Goal: Book appointment/travel/reservation

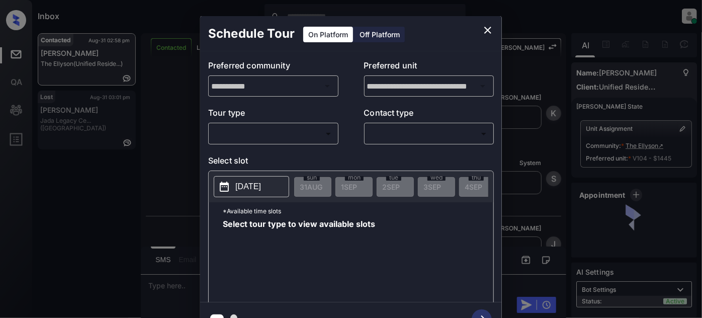
scroll to position [10, 0]
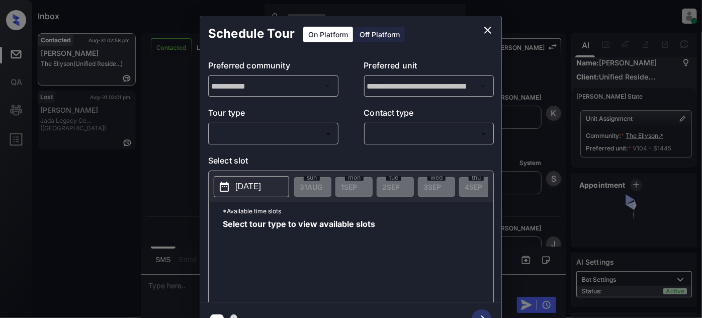
click at [301, 135] on body "Inbox [PERSON_NAME] Online Set yourself offline Set yourself on break Profile S…" at bounding box center [351, 159] width 702 height 318
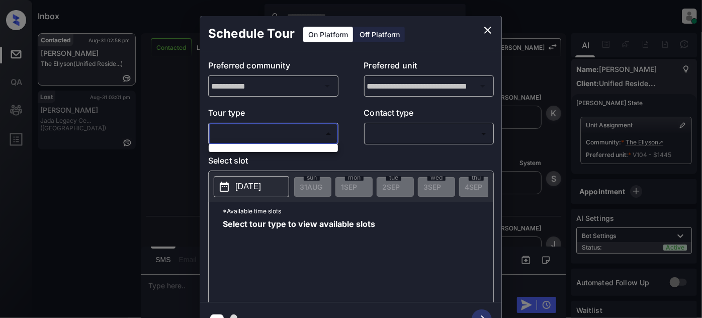
click at [489, 26] on div at bounding box center [351, 159] width 702 height 318
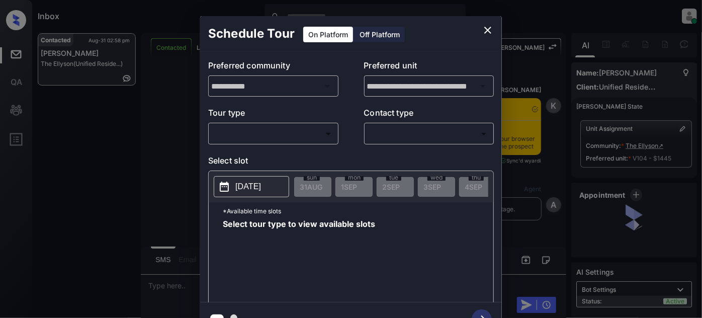
scroll to position [3760, 0]
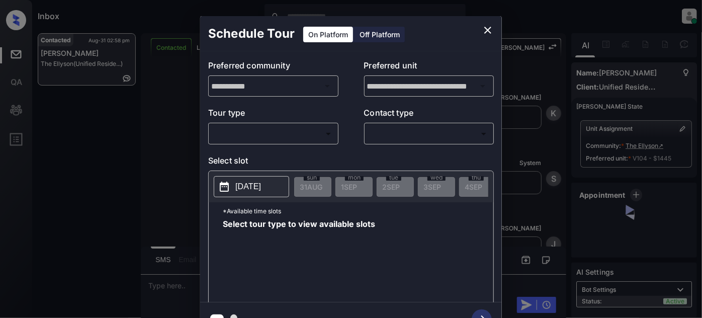
click at [299, 132] on body "Inbox Juan Carlos Manantan Online Set yourself offline Set yourself on break Pr…" at bounding box center [351, 159] width 702 height 318
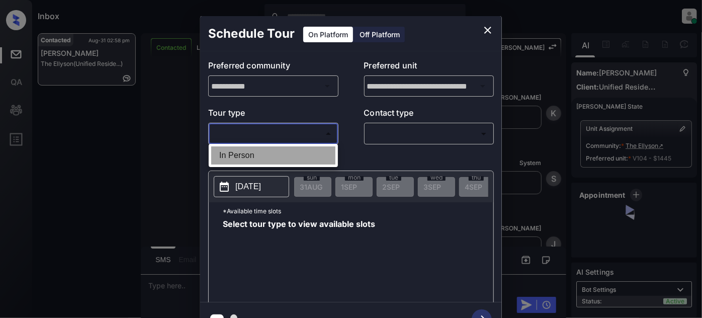
click at [256, 154] on li "In Person" at bounding box center [273, 155] width 124 height 18
type input "********"
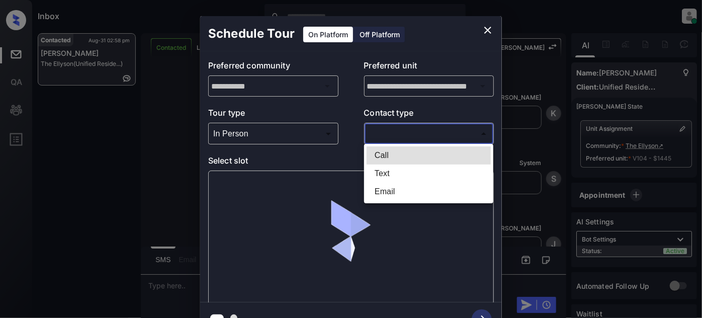
click at [408, 132] on body "Inbox Juan Carlos Manantan Online Set yourself offline Set yourself on break Pr…" at bounding box center [351, 159] width 702 height 318
click at [373, 172] on li "Text" at bounding box center [429, 174] width 124 height 18
type input "****"
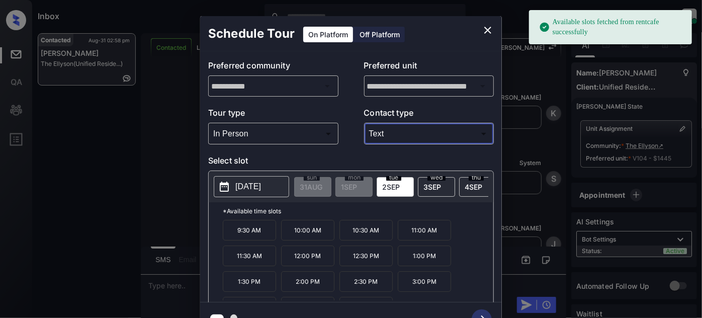
click at [245, 182] on p "2025-09-02" at bounding box center [249, 187] width 26 height 12
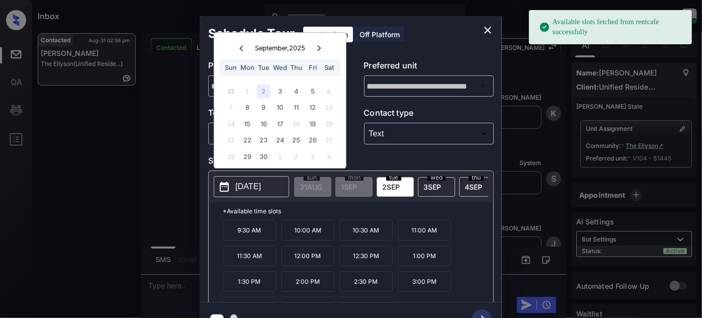
click at [472, 232] on div "9:30 AM 10:00 AM 10:30 AM 11:00 AM 11:30 AM 12:00 PM 12:30 PM 1:00 PM 1:30 PM 2…" at bounding box center [358, 260] width 271 height 81
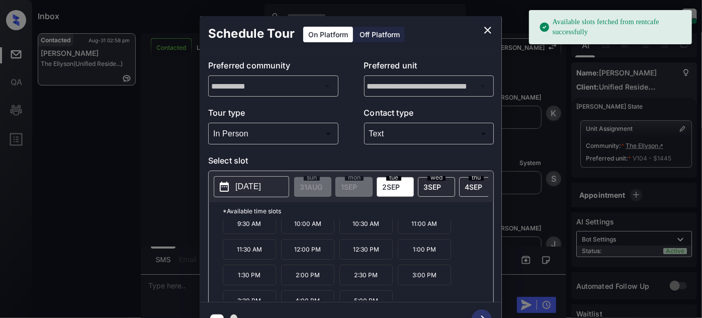
scroll to position [16, 0]
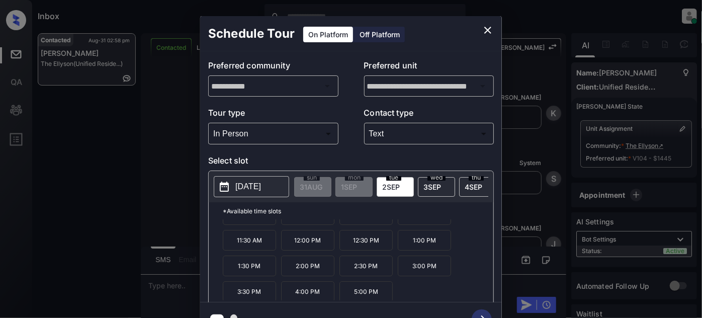
click at [393, 290] on div "9:30 AM 10:00 AM 10:30 AM 11:00 AM 11:30 AM 12:00 PM 12:30 PM 1:00 PM 1:30 PM 2…" at bounding box center [358, 260] width 271 height 81
click at [359, 299] on p "5:00 PM" at bounding box center [366, 291] width 53 height 21
click at [481, 312] on icon "button" at bounding box center [482, 319] width 20 height 20
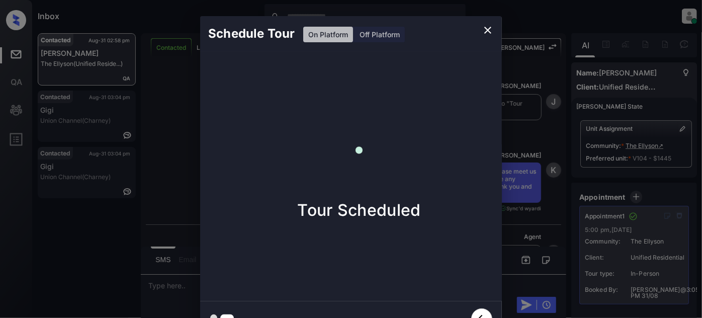
scroll to position [4038, 0]
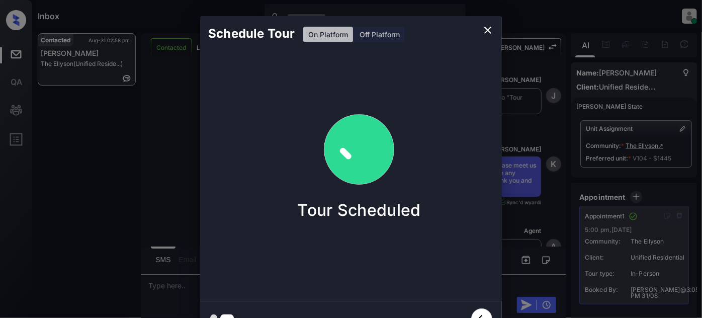
click at [483, 29] on icon "close" at bounding box center [488, 30] width 12 height 12
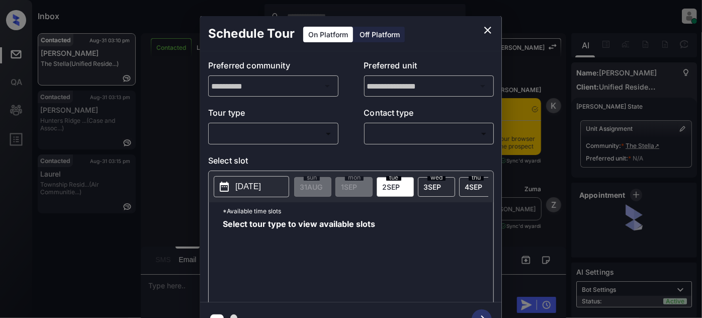
scroll to position [806, 0]
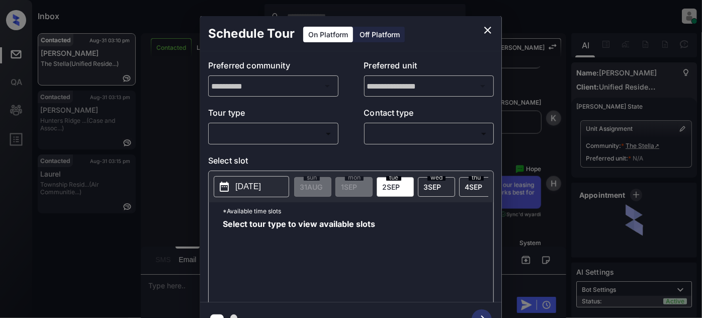
click at [284, 127] on body "Inbox Juan Carlos Manantan Online Set yourself offline Set yourself on break Pr…" at bounding box center [351, 159] width 702 height 318
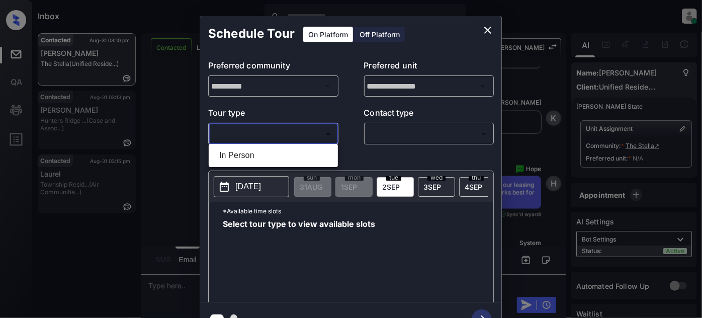
click at [487, 26] on div at bounding box center [351, 159] width 702 height 318
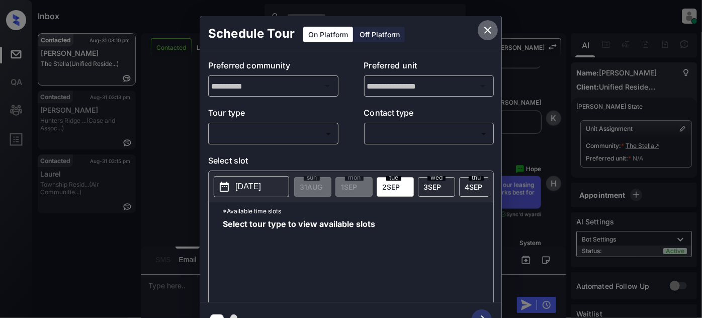
click at [490, 28] on icon "close" at bounding box center [488, 30] width 12 height 12
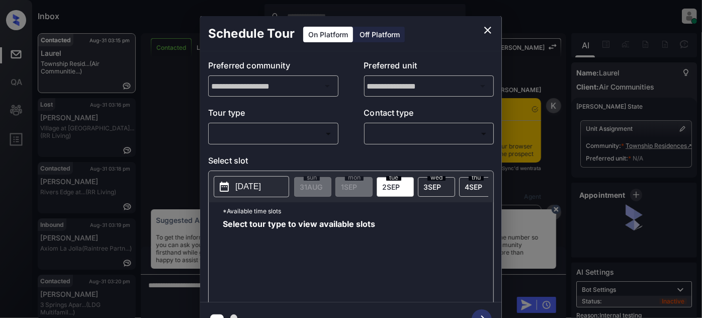
scroll to position [2317, 0]
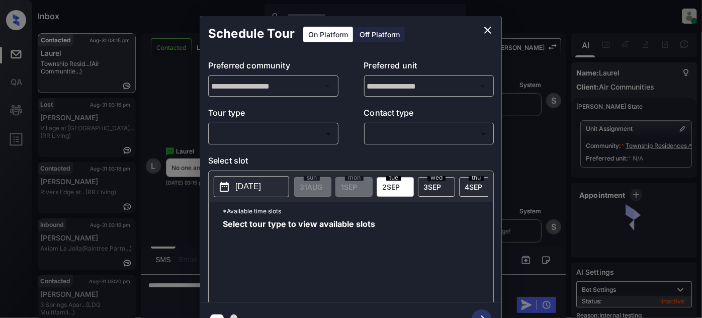
click at [286, 130] on body "Inbox Juan Carlos Manantan Online Set yourself offline Set yourself on break Pr…" at bounding box center [351, 159] width 702 height 318
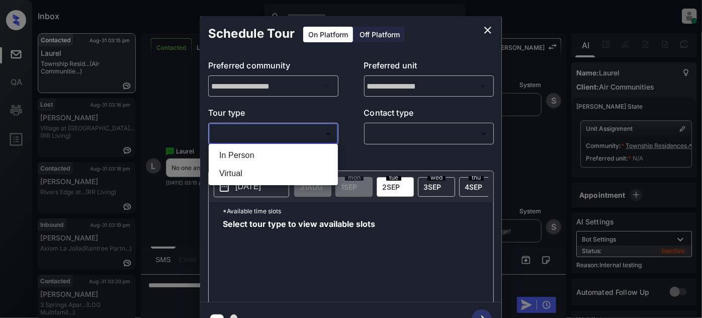
click at [490, 27] on div at bounding box center [351, 159] width 702 height 318
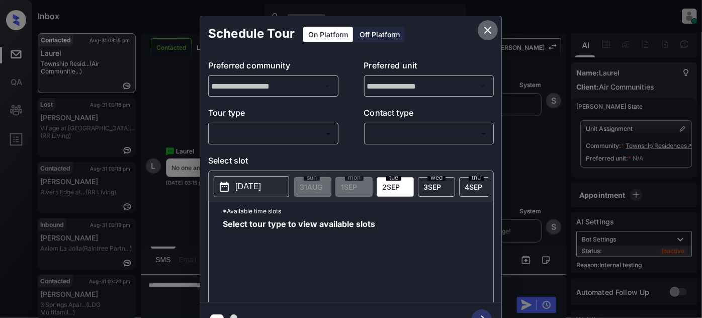
click at [490, 26] on icon "close" at bounding box center [488, 30] width 12 height 12
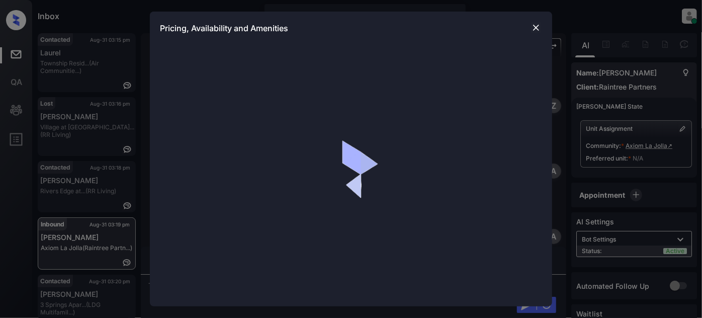
scroll to position [323, 0]
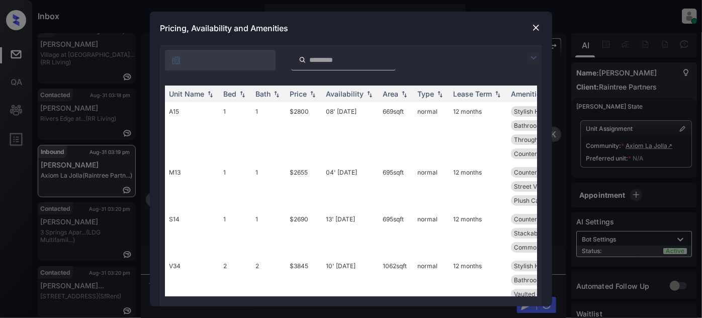
click at [533, 52] on img at bounding box center [534, 58] width 12 height 12
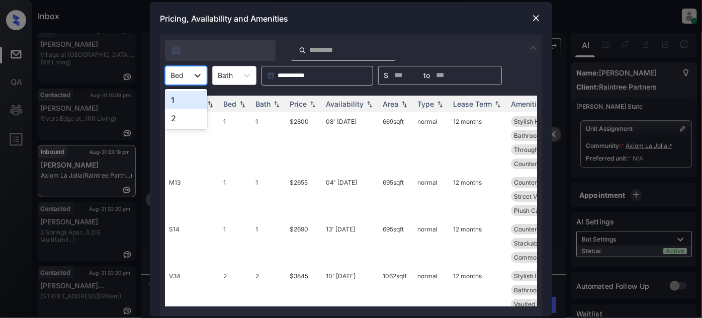
click at [196, 74] on icon at bounding box center [198, 75] width 10 height 10
click at [189, 98] on div "1" at bounding box center [186, 100] width 42 height 18
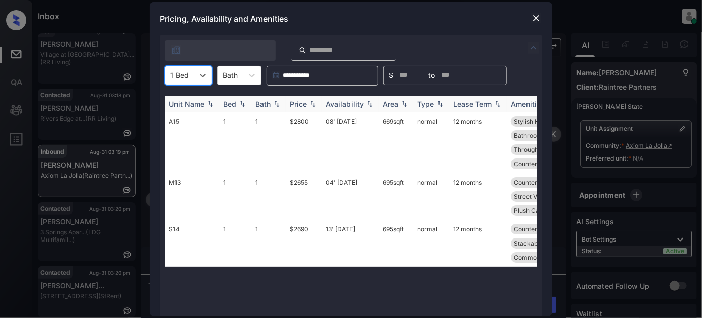
click at [304, 100] on div "Price" at bounding box center [298, 104] width 17 height 9
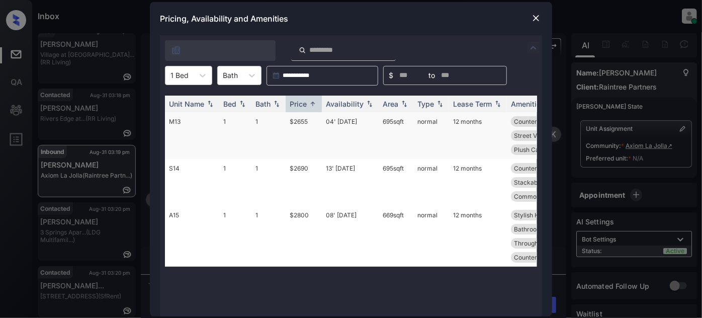
click at [343, 126] on td "04' [DATE]" at bounding box center [350, 135] width 57 height 47
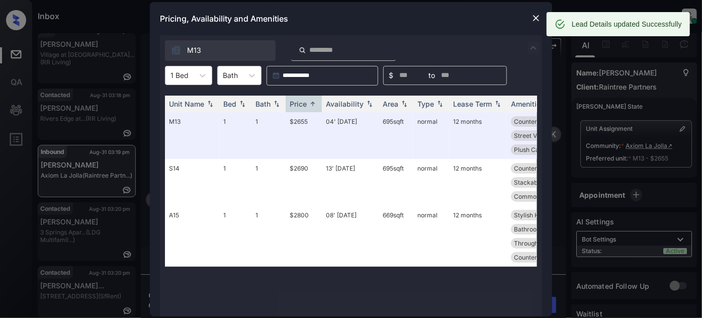
click at [531, 12] on div at bounding box center [536, 18] width 12 height 12
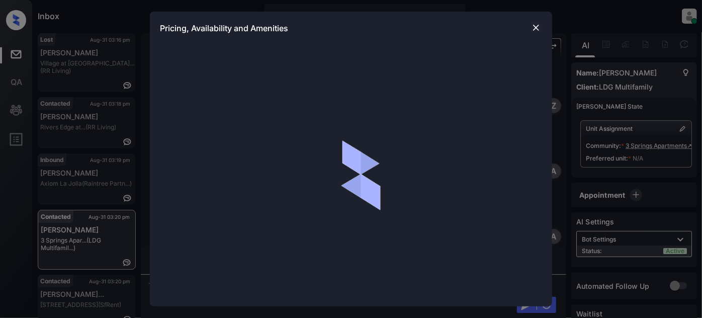
scroll to position [3255, 0]
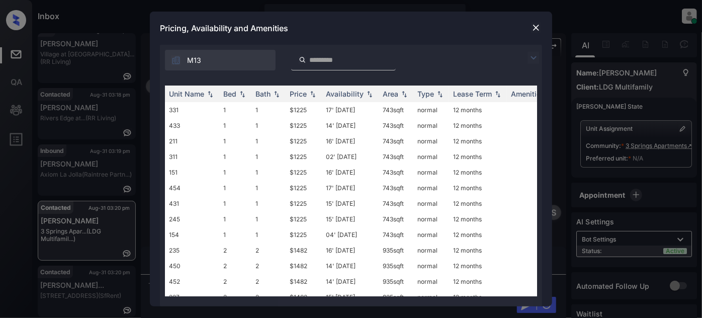
click at [534, 53] on img at bounding box center [534, 58] width 12 height 12
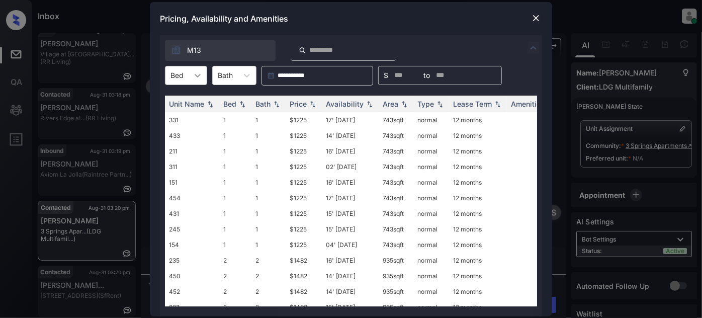
click at [200, 72] on icon at bounding box center [198, 75] width 10 height 10
click at [184, 132] on div "3" at bounding box center [186, 136] width 42 height 18
click at [314, 105] on img at bounding box center [313, 103] width 10 height 7
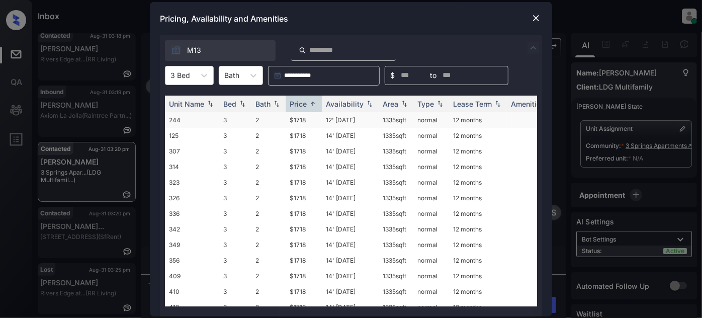
click at [349, 120] on td "12' [DATE]" at bounding box center [350, 120] width 57 height 16
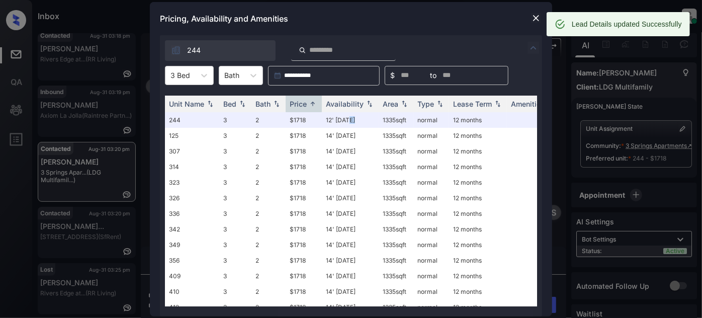
click at [535, 15] on img at bounding box center [536, 18] width 10 height 10
